Goal: Task Accomplishment & Management: Manage account settings

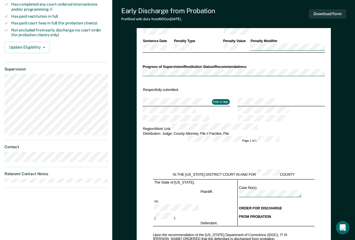
scroll to position [196, 0]
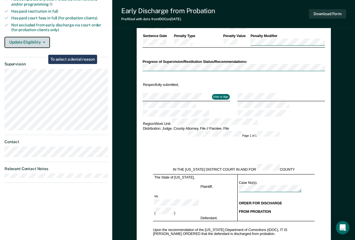
click at [43, 42] on icon "button" at bounding box center [44, 42] width 2 height 1
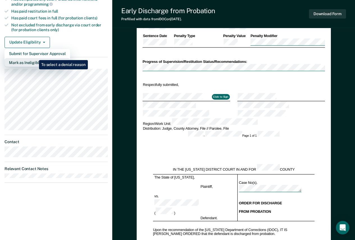
click at [35, 58] on button "Mark as Ineligible" at bounding box center [37, 62] width 66 height 9
type textarea "x"
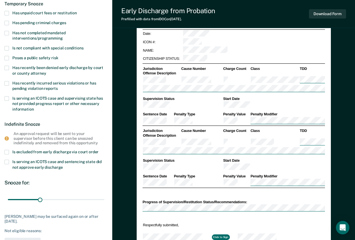
scroll to position [0, 0]
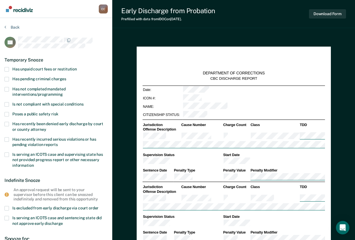
click at [49, 67] on span "Has unpaid court fees or restitution" at bounding box center [44, 69] width 64 height 4
click at [77, 67] on input "Has unpaid court fees or restitution" at bounding box center [77, 67] width 0 height 0
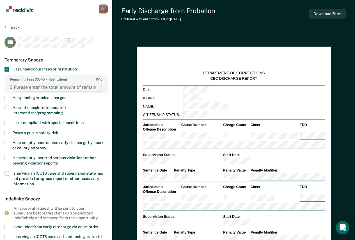
click at [52, 87] on FEESReasonInput "Remaining fees (COFO + Restitution): 0 / 10" at bounding box center [57, 87] width 89 height 9
click at [36, 85] on FEESReasonInput "Remaining fees (COFO + Restitution): 0 / 10" at bounding box center [57, 87] width 89 height 9
type FEESReasonInput "3593"
click at [45, 113] on span "Has not completed mandated interventions/programming" at bounding box center [38, 110] width 53 height 10
click at [63, 111] on input "Has not completed mandated interventions/programming" at bounding box center [63, 111] width 0 height 0
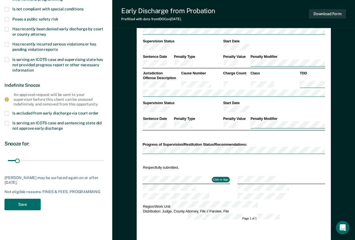
scroll to position [140, 0]
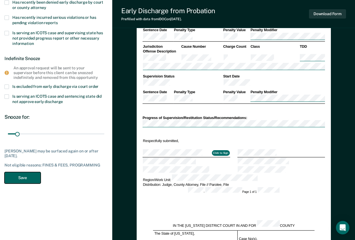
click at [27, 179] on button "Save" at bounding box center [22, 177] width 36 height 11
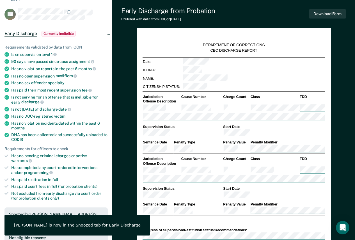
scroll to position [0, 0]
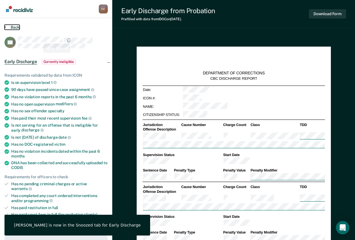
click at [17, 25] on button "Back" at bounding box center [11, 27] width 15 height 5
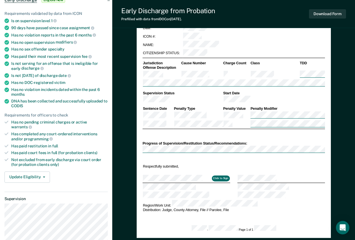
scroll to position [140, 0]
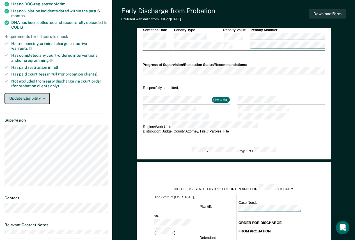
click at [39, 94] on button "Update Eligibility" at bounding box center [26, 98] width 45 height 11
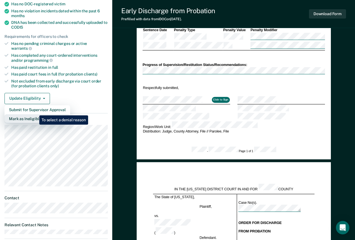
click at [35, 114] on button "Mark as Ineligible" at bounding box center [37, 118] width 66 height 9
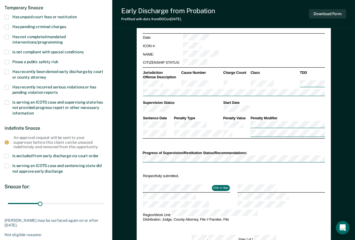
scroll to position [0, 0]
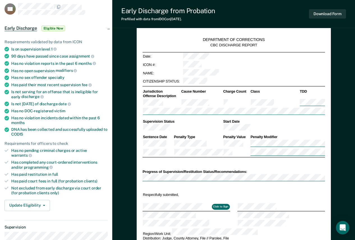
scroll to position [84, 0]
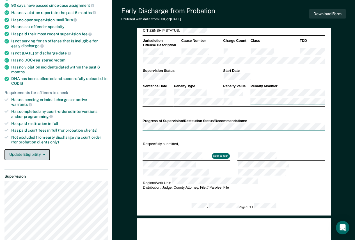
click at [39, 149] on button "Update Eligibility" at bounding box center [26, 154] width 45 height 11
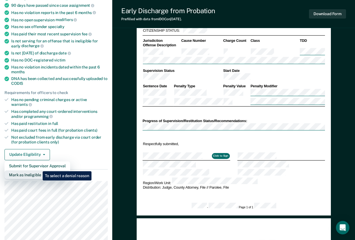
click at [38, 170] on button "Mark as Ineligible" at bounding box center [37, 174] width 66 height 9
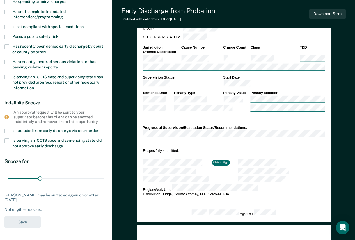
scroll to position [28, 0]
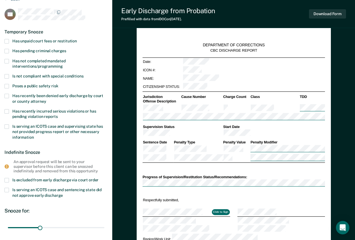
click at [55, 64] on span "Has not completed mandated interventions/programming" at bounding box center [38, 64] width 53 height 10
click at [63, 64] on input "Has not completed mandated interventions/programming" at bounding box center [63, 64] width 0 height 0
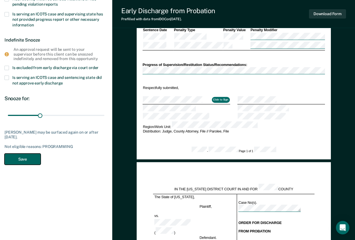
click at [34, 161] on button "Save" at bounding box center [22, 158] width 36 height 11
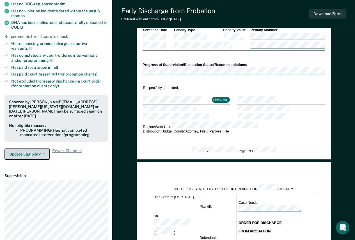
click at [43, 148] on button "Update Eligibility" at bounding box center [26, 153] width 45 height 11
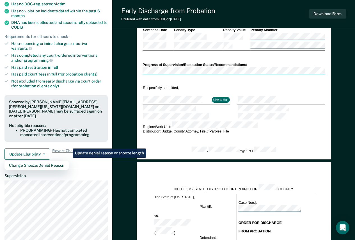
click at [69, 123] on div "Not eligible reasons:" at bounding box center [56, 125] width 94 height 5
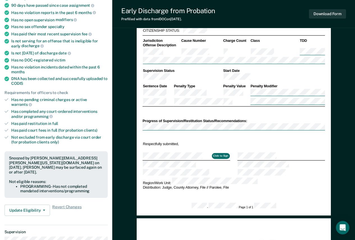
scroll to position [0, 0]
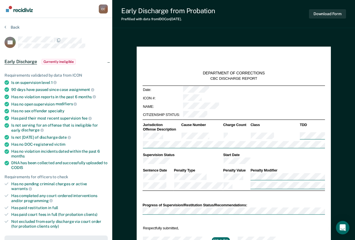
click at [17, 24] on section "Back BB Early Discharge Currently ineligible Requirements validated by data fro…" at bounding box center [56, 232] width 112 height 428
click at [17, 27] on button "Back" at bounding box center [11, 27] width 15 height 5
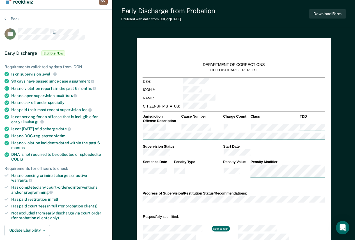
scroll to position [84, 0]
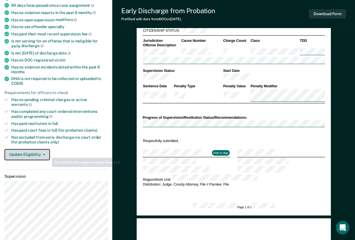
click at [44, 154] on icon "button" at bounding box center [44, 154] width 2 height 1
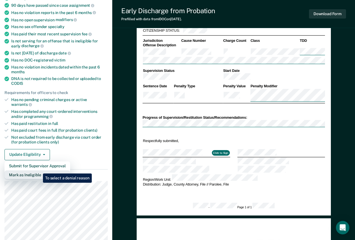
click at [39, 170] on button "Mark as Ineligible" at bounding box center [37, 174] width 66 height 9
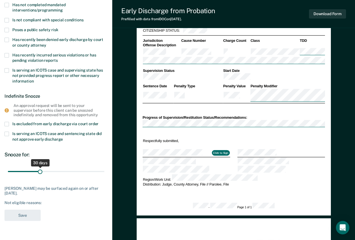
scroll to position [28, 0]
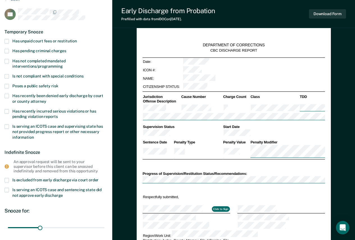
click at [56, 61] on span "Has not completed mandated interventions/programming" at bounding box center [38, 64] width 53 height 10
click at [63, 64] on input "Has not completed mandated interventions/programming" at bounding box center [63, 64] width 0 height 0
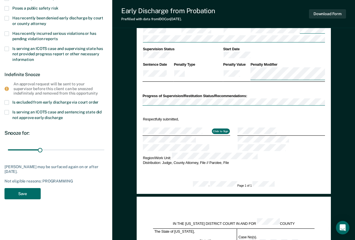
scroll to position [112, 0]
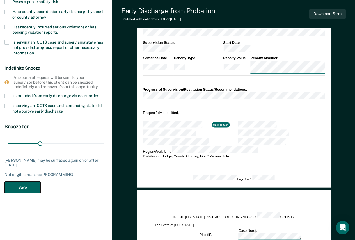
click at [34, 191] on button "Save" at bounding box center [22, 186] width 36 height 11
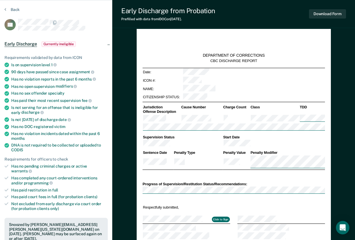
scroll to position [0, 0]
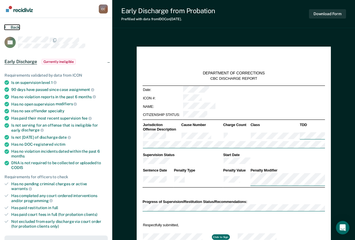
click at [14, 27] on button "Back" at bounding box center [11, 27] width 15 height 5
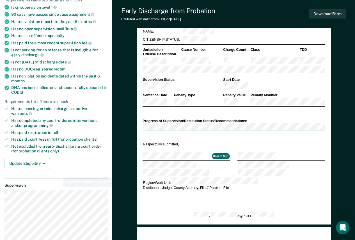
scroll to position [112, 0]
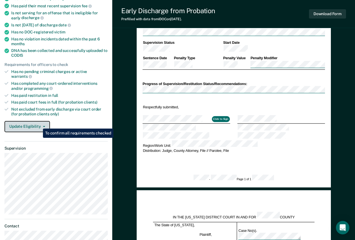
click at [40, 122] on button "Update Eligibility" at bounding box center [26, 126] width 45 height 11
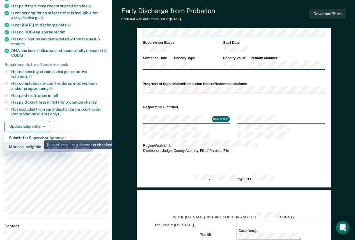
click at [39, 142] on button "Mark as Ineligible" at bounding box center [37, 146] width 66 height 9
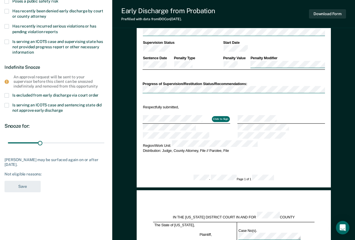
type textarea "x"
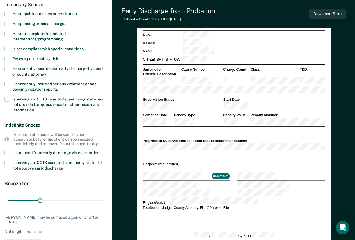
scroll to position [0, 0]
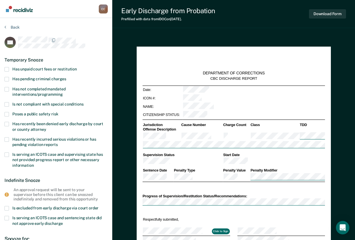
click at [44, 68] on span "Has unpaid court fees or restitution" at bounding box center [44, 69] width 64 height 4
click at [77, 67] on input "Has unpaid court fees or restitution" at bounding box center [77, 67] width 0 height 0
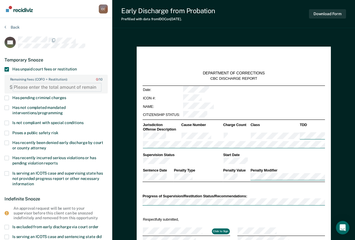
click at [50, 89] on FEESReasonInput "Remaining fees (COFO + Restitution): 0 / 10" at bounding box center [57, 87] width 89 height 9
type FEESReasonInput "906"
click at [12, 54] on div "Temporary Snooze" at bounding box center [55, 60] width 103 height 14
click at [78, 49] on div "KH Temporary Snooze Has unpaid court fees or restitution Remaining fees (COFO +…" at bounding box center [55, 181] width 103 height 290
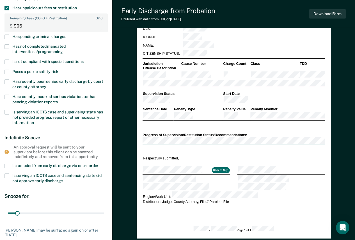
scroll to position [84, 0]
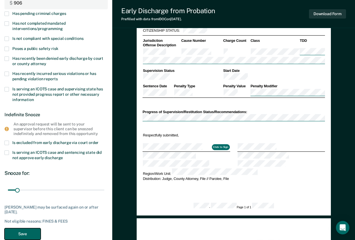
click at [23, 230] on button "Save" at bounding box center [22, 233] width 36 height 11
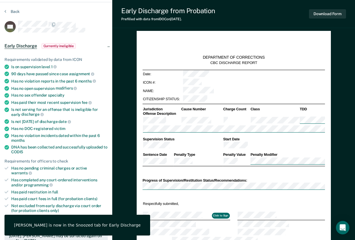
scroll to position [0, 0]
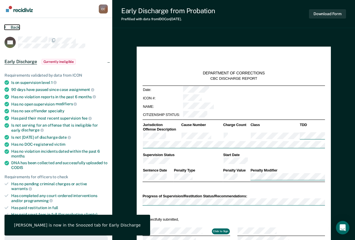
click at [16, 26] on button "Back" at bounding box center [11, 27] width 15 height 5
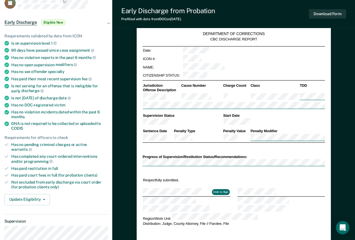
scroll to position [112, 0]
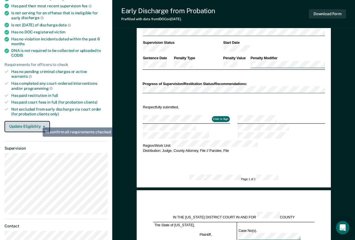
click at [38, 121] on button "Update Eligibility" at bounding box center [26, 126] width 45 height 11
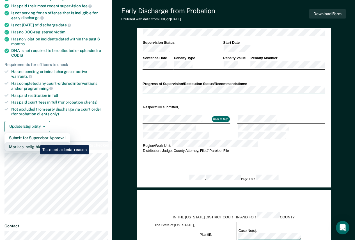
click at [36, 142] on button "Mark as Ineligible" at bounding box center [37, 146] width 66 height 9
type textarea "x"
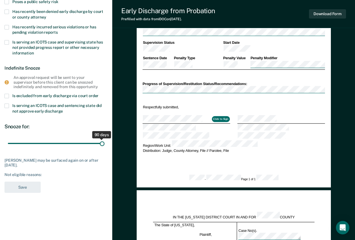
drag, startPoint x: 38, startPoint y: 143, endPoint x: 107, endPoint y: 144, distance: 69.0
type input "90"
click at [104, 144] on input "range" at bounding box center [56, 143] width 96 height 10
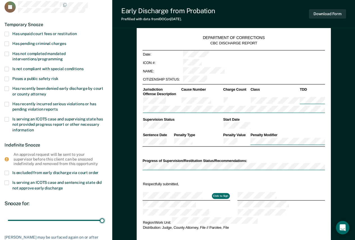
scroll to position [0, 0]
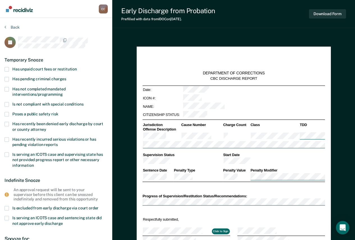
click at [46, 88] on span "Has not completed mandated interventions/programming" at bounding box center [38, 92] width 53 height 10
click at [63, 92] on input "Has not completed mandated interventions/programming" at bounding box center [63, 92] width 0 height 0
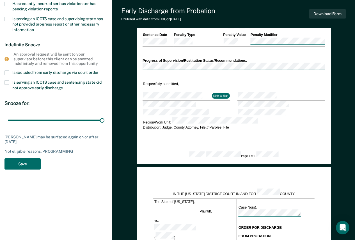
scroll to position [140, 0]
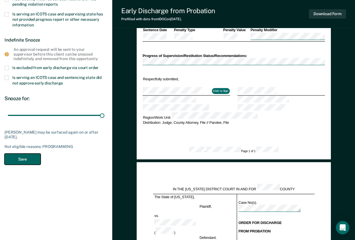
click at [34, 159] on button "Save" at bounding box center [22, 158] width 36 height 11
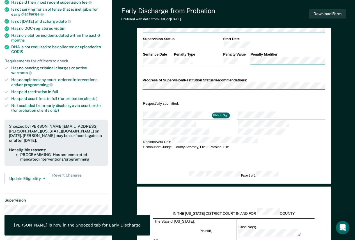
scroll to position [0, 0]
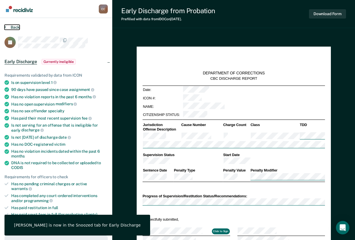
click at [14, 27] on button "Back" at bounding box center [11, 27] width 15 height 5
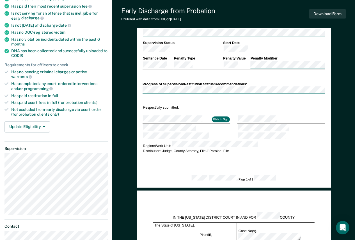
scroll to position [112, 0]
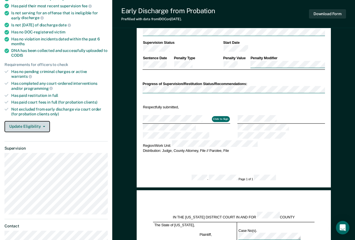
click at [23, 121] on button "Update Eligibility" at bounding box center [26, 126] width 45 height 11
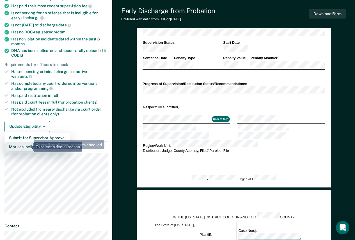
click at [29, 142] on button "Mark as Ineligible" at bounding box center [37, 146] width 66 height 9
type textarea "x"
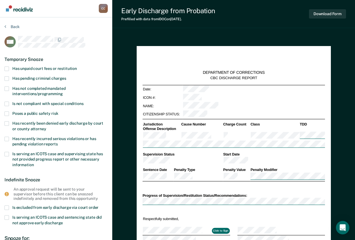
scroll to position [0, 0]
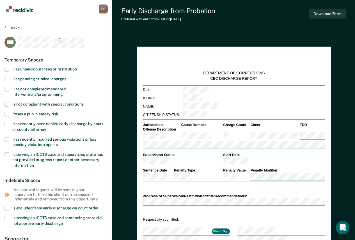
click at [73, 67] on span "Has unpaid court fees or restitution" at bounding box center [44, 69] width 64 height 4
click at [77, 67] on input "Has unpaid court fees or restitution" at bounding box center [77, 67] width 0 height 0
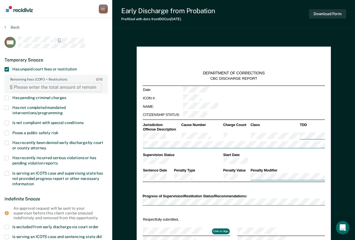
click at [50, 86] on FEESReasonInput "Remaining fees (COFO + Restitution): 0 / 10" at bounding box center [57, 87] width 89 height 9
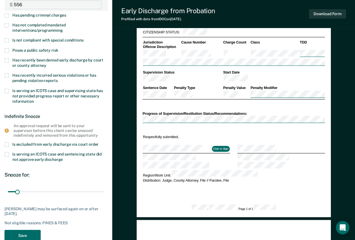
scroll to position [112, 0]
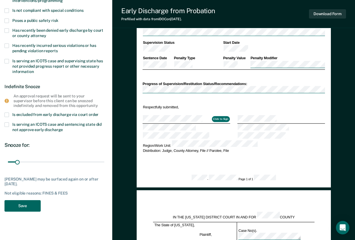
type FEESReasonInput "556"
click at [33, 205] on button "Save" at bounding box center [22, 205] width 36 height 11
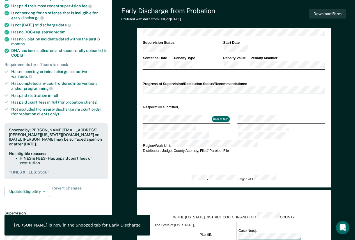
scroll to position [0, 0]
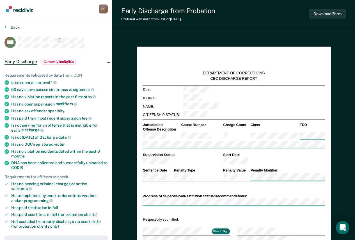
click at [5, 32] on div "Back" at bounding box center [55, 31] width 103 height 12
click at [11, 29] on button "Back" at bounding box center [11, 27] width 15 height 5
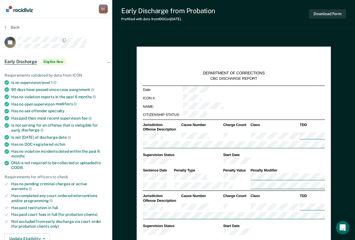
scroll to position [28, 0]
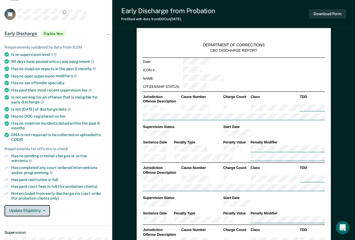
click at [37, 207] on button "Update Eligibility" at bounding box center [26, 210] width 45 height 11
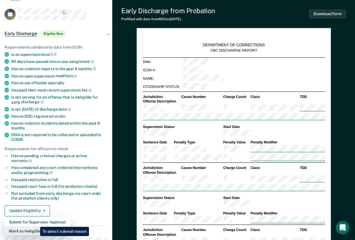
click at [36, 226] on button "Mark as Ineligible" at bounding box center [37, 230] width 66 height 9
type textarea "x"
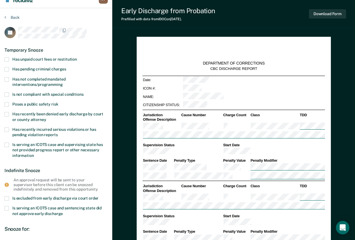
scroll to position [0, 0]
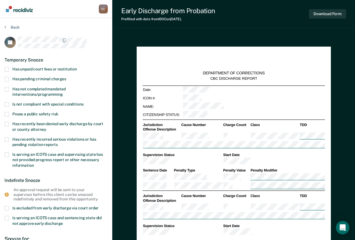
click at [39, 88] on span "Has not completed mandated interventions/programming" at bounding box center [38, 92] width 53 height 10
click at [63, 92] on input "Has not completed mandated interventions/programming" at bounding box center [63, 92] width 0 height 0
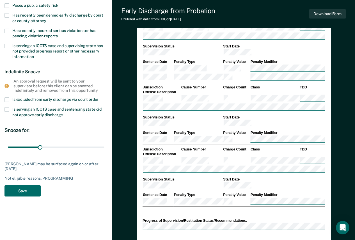
scroll to position [112, 0]
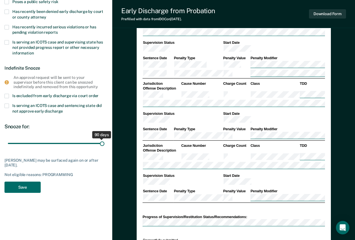
drag, startPoint x: 41, startPoint y: 143, endPoint x: 120, endPoint y: 140, distance: 78.5
type input "90"
click at [104, 140] on input "range" at bounding box center [56, 143] width 96 height 10
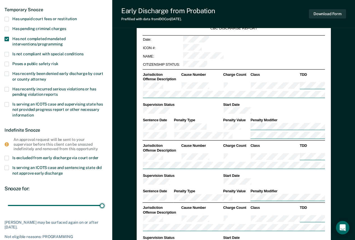
scroll to position [168, 0]
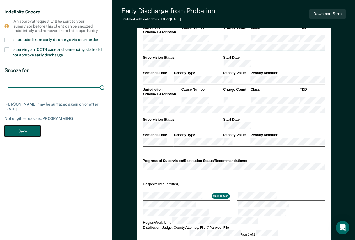
click at [32, 131] on button "Save" at bounding box center [22, 130] width 36 height 11
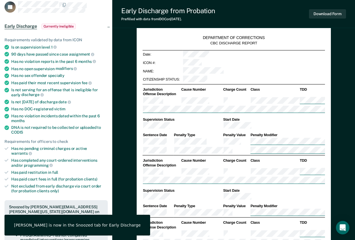
scroll to position [0, 0]
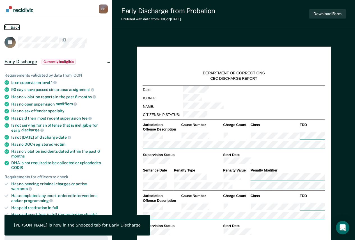
click at [18, 26] on button "Back" at bounding box center [11, 27] width 15 height 5
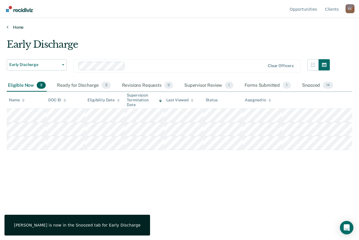
click at [21, 27] on link "Home" at bounding box center [179, 27] width 345 height 5
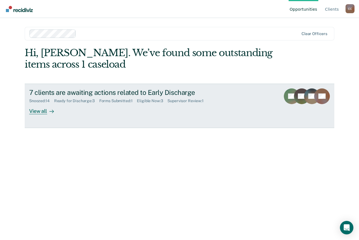
click at [106, 101] on div "Forms Submitted : 1" at bounding box center [118, 100] width 38 height 5
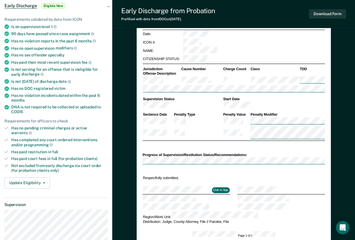
scroll to position [84, 0]
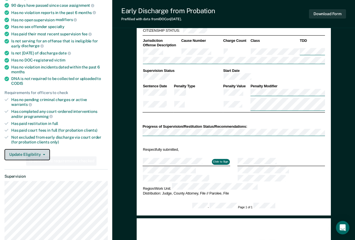
click at [21, 149] on button "Update Eligibility" at bounding box center [26, 154] width 45 height 11
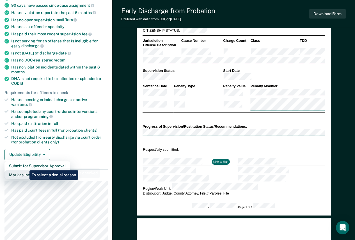
click at [25, 170] on button "Mark as Ineligible" at bounding box center [37, 174] width 66 height 9
type textarea "x"
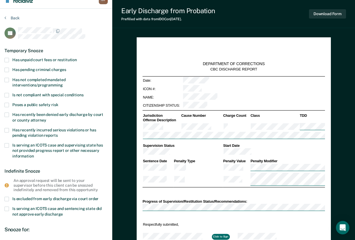
scroll to position [0, 0]
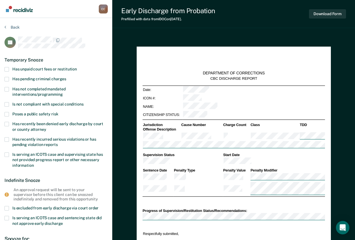
click at [41, 69] on span "Has unpaid court fees or restitution" at bounding box center [44, 69] width 64 height 4
click at [77, 67] on input "Has unpaid court fees or restitution" at bounding box center [77, 67] width 0 height 0
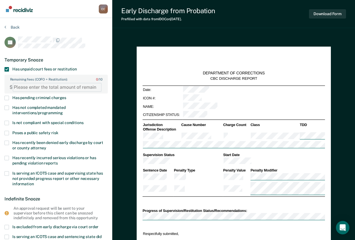
click at [30, 84] on FEESReasonInput "Remaining fees (COFO + Restitution): 0 / 10" at bounding box center [57, 87] width 89 height 9
type FEESReasonInput "2097"
click at [91, 55] on div "Temporary Snooze" at bounding box center [55, 60] width 103 height 14
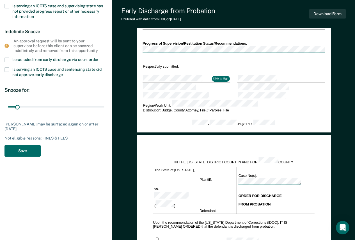
scroll to position [168, 0]
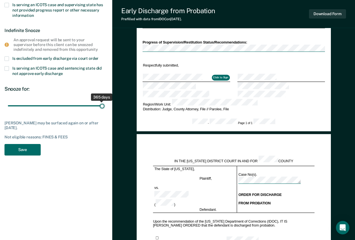
drag, startPoint x: 19, startPoint y: 105, endPoint x: 108, endPoint y: 103, distance: 90.0
click at [104, 103] on input "range" at bounding box center [56, 106] width 96 height 10
drag, startPoint x: 101, startPoint y: 105, endPoint x: 33, endPoint y: 111, distance: 69.3
type input "90"
click at [33, 111] on input "range" at bounding box center [56, 106] width 96 height 10
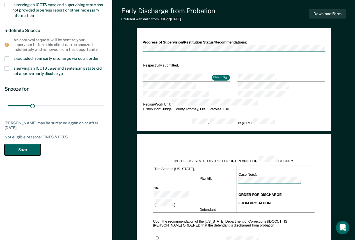
click at [27, 146] on button "Save" at bounding box center [22, 149] width 36 height 11
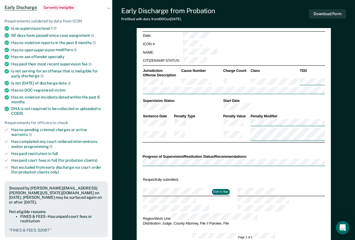
scroll to position [0, 0]
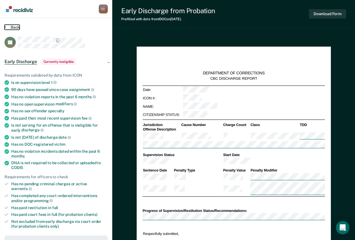
click at [19, 26] on button "Back" at bounding box center [11, 27] width 15 height 5
drag, startPoint x: 309, startPoint y: 117, endPoint x: 167, endPoint y: 74, distance: 149.5
click at [170, 71] on div "DEPARTMENT OF CORRECTIONS CBC DISCHARGE REPORT" at bounding box center [233, 66] width 182 height 28
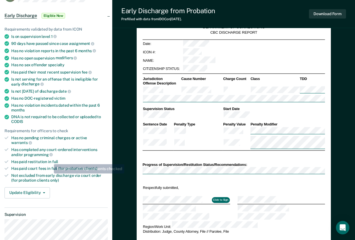
scroll to position [84, 0]
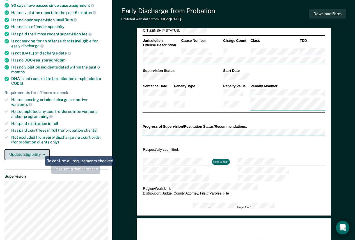
click at [41, 150] on button "Update Eligibility" at bounding box center [26, 154] width 45 height 11
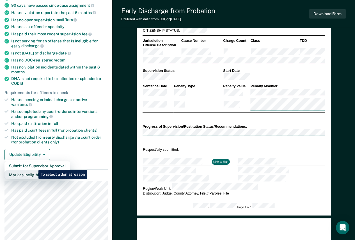
click at [34, 170] on button "Mark as Ineligible" at bounding box center [37, 174] width 66 height 9
type textarea "x"
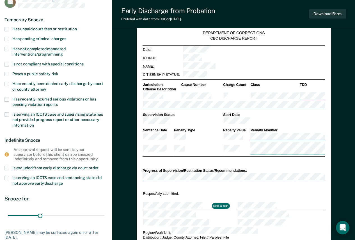
scroll to position [0, 0]
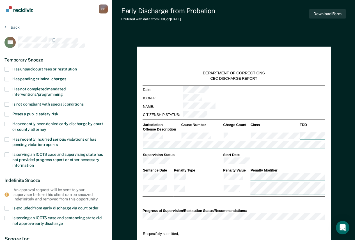
click at [44, 90] on span "Has not completed mandated interventions/programming" at bounding box center [38, 92] width 53 height 10
click at [63, 92] on input "Has not completed mandated interventions/programming" at bounding box center [63, 92] width 0 height 0
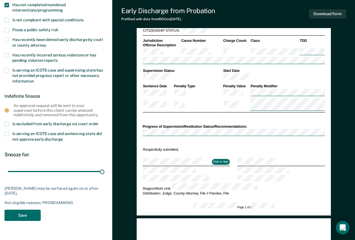
drag, startPoint x: 41, startPoint y: 173, endPoint x: 110, endPoint y: 167, distance: 68.4
type input "90"
click at [104, 168] on input "range" at bounding box center [56, 171] width 96 height 10
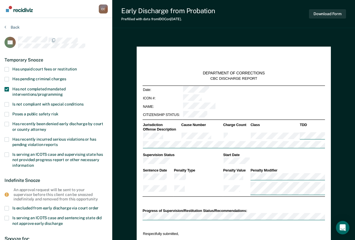
scroll to position [196, 0]
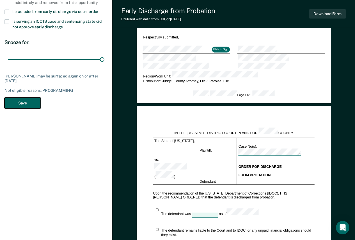
click at [30, 103] on button "Save" at bounding box center [22, 102] width 36 height 11
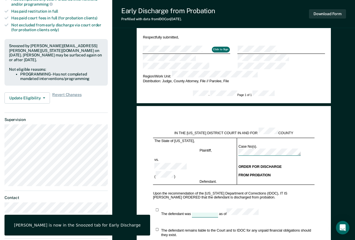
scroll to position [0, 0]
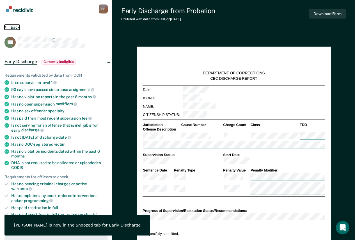
click at [13, 29] on button "Back" at bounding box center [11, 27] width 15 height 5
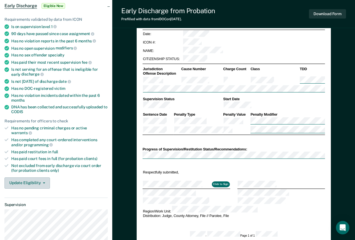
scroll to position [56, 0]
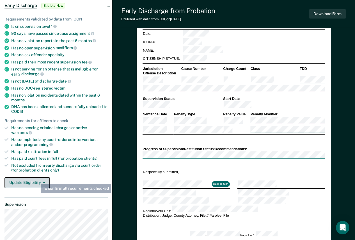
click at [36, 179] on button "Update Eligibility" at bounding box center [26, 182] width 45 height 11
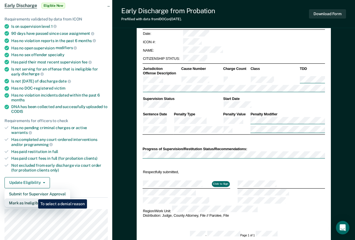
click at [34, 198] on button "Mark as Ineligible" at bounding box center [37, 202] width 66 height 9
type textarea "x"
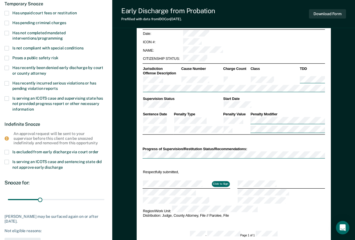
scroll to position [0, 0]
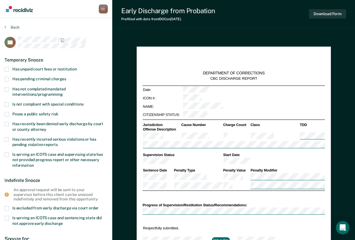
click at [6, 67] on span at bounding box center [6, 69] width 4 height 4
click at [77, 67] on input "Has unpaid court fees or restitution" at bounding box center [77, 67] width 0 height 0
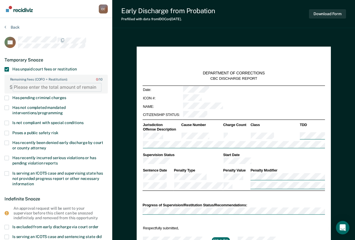
click at [22, 88] on FEESReasonInput "Remaining fees (COFO + Restitution): 0 / 10" at bounding box center [57, 87] width 89 height 9
click at [62, 88] on FEESReasonInput "Remaining fees (COFO + Restitution): 0 / 10" at bounding box center [57, 87] width 89 height 9
type FEESReasonInput "140"
click at [9, 107] on label "Has not completed mandated interventions/programming" at bounding box center [55, 110] width 103 height 11
click at [63, 111] on input "Has not completed mandated interventions/programming" at bounding box center [63, 111] width 0 height 0
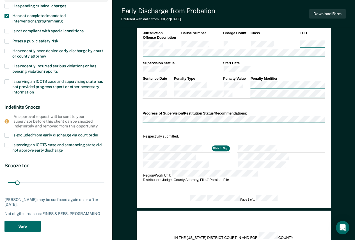
scroll to position [140, 0]
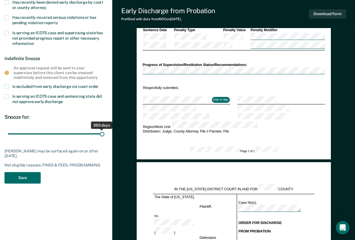
drag, startPoint x: 18, startPoint y: 134, endPoint x: 107, endPoint y: 126, distance: 89.5
type input "365"
click at [104, 129] on input "range" at bounding box center [56, 134] width 96 height 10
click at [28, 177] on button "Save" at bounding box center [22, 177] width 36 height 11
type textarea "x"
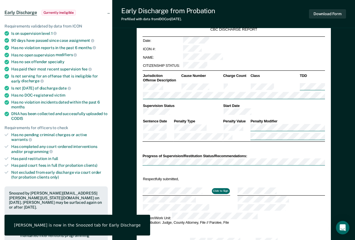
scroll to position [0, 0]
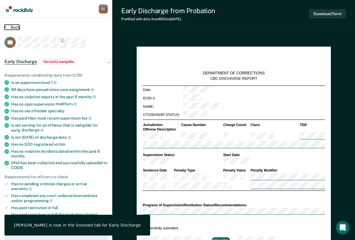
click at [17, 26] on button "Back" at bounding box center [11, 27] width 15 height 5
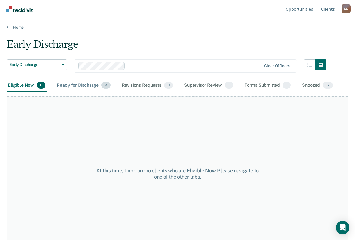
click at [80, 85] on div "Ready for Discharge 3" at bounding box center [84, 85] width 56 height 12
